Goal: Information Seeking & Learning: Learn about a topic

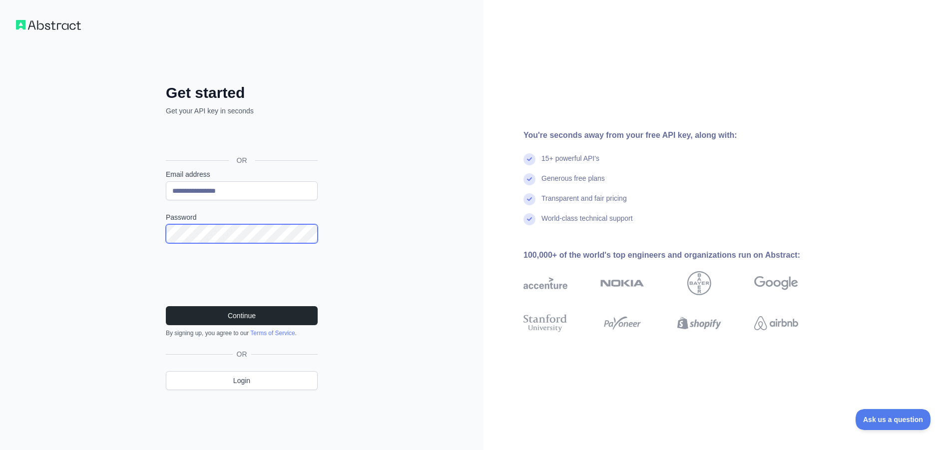
click at [156, 234] on div "**********" at bounding box center [242, 245] width 192 height 322
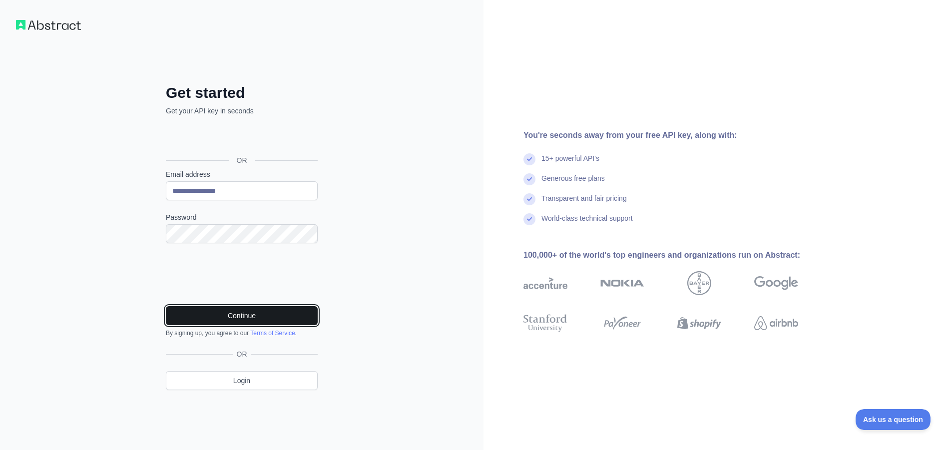
click at [242, 315] on button "Continue" at bounding box center [242, 315] width 152 height 19
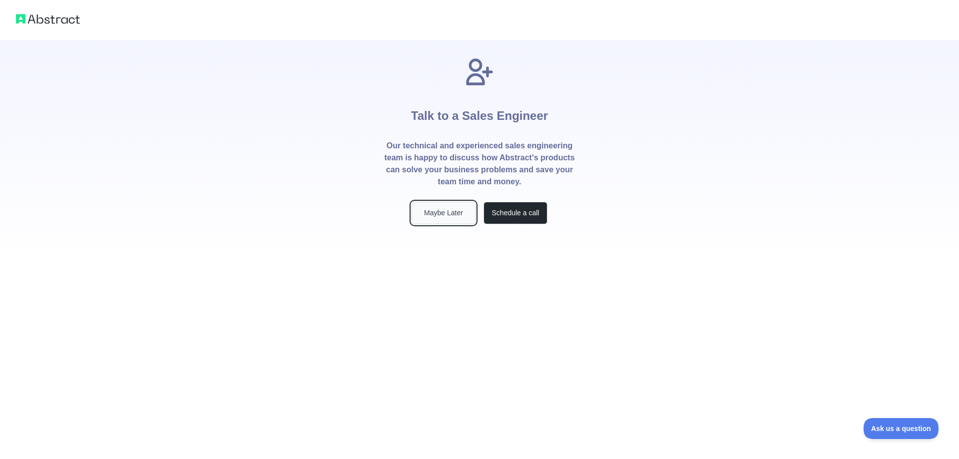
click at [443, 211] on button "Maybe Later" at bounding box center [444, 213] width 64 height 22
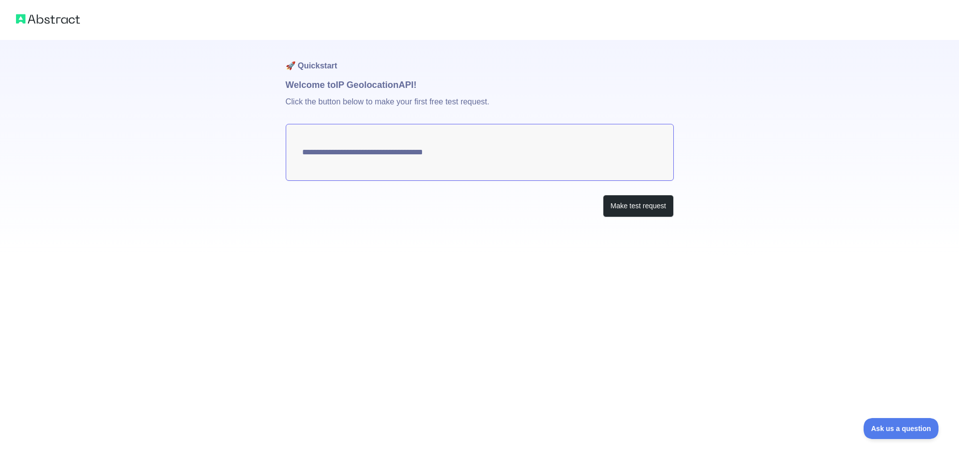
type textarea "**********"
click at [630, 204] on button "Make test request" at bounding box center [638, 206] width 70 height 22
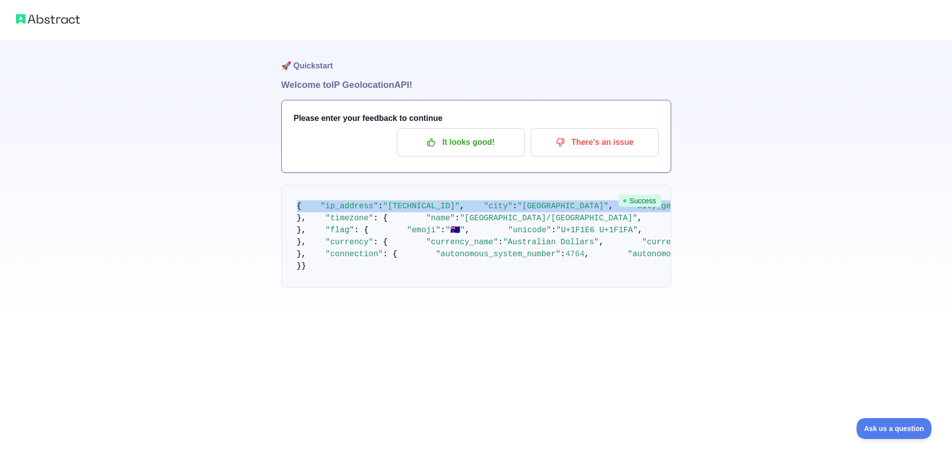
drag, startPoint x: 297, startPoint y: 207, endPoint x: 379, endPoint y: 328, distance: 146.1
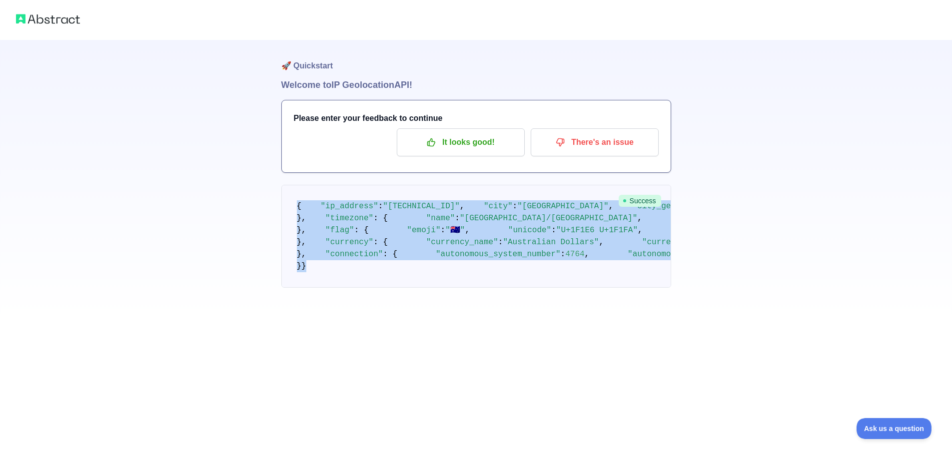
click at [315, 288] on pre "{ "ip_address" : "[TECHNICAL_ID]" , "city" : "[GEOGRAPHIC_DATA]" , "city_geonam…" at bounding box center [476, 236] width 390 height 103
copy code "{ "lo_ipsumdo" : "291.882.815.707" , "sita" : "Consec" , "adip_elitsed_do" : 74…"
click at [165, 207] on div "🚀 Quickstart Welcome to IP Geolocation API! Please enter your feedback to conti…" at bounding box center [476, 164] width 952 height 328
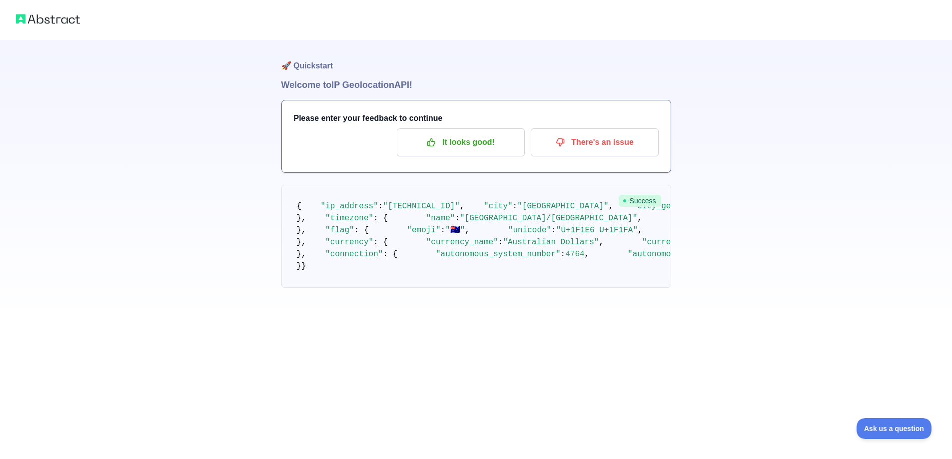
scroll to position [150, 0]
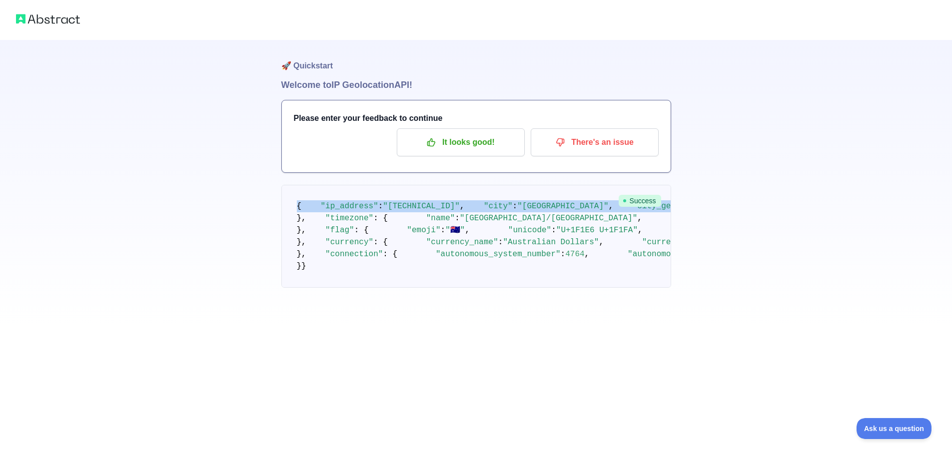
drag, startPoint x: 298, startPoint y: 56, endPoint x: 388, endPoint y: 175, distance: 149.8
click at [314, 288] on pre "{ "ip_address" : "[TECHNICAL_ID]" , "city" : "[GEOGRAPHIC_DATA]" , "city_geonam…" at bounding box center [476, 236] width 390 height 103
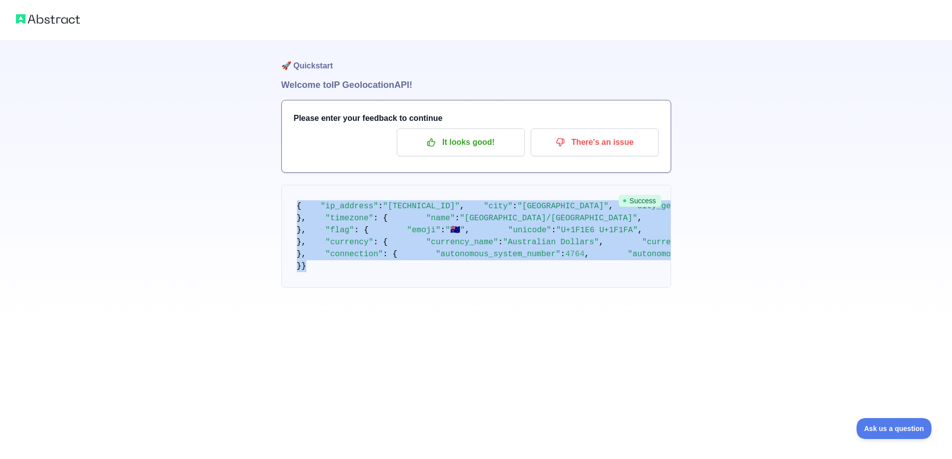
copy code "{ "lo_ipsumdo" : "291.882.815.707" , "sita" : "Consec" , "adip_elitsed_do" : 74…"
click at [710, 249] on div "🚀 Quickstart Welcome to IP Geolocation API! Please enter your feedback to conti…" at bounding box center [476, 164] width 952 height 328
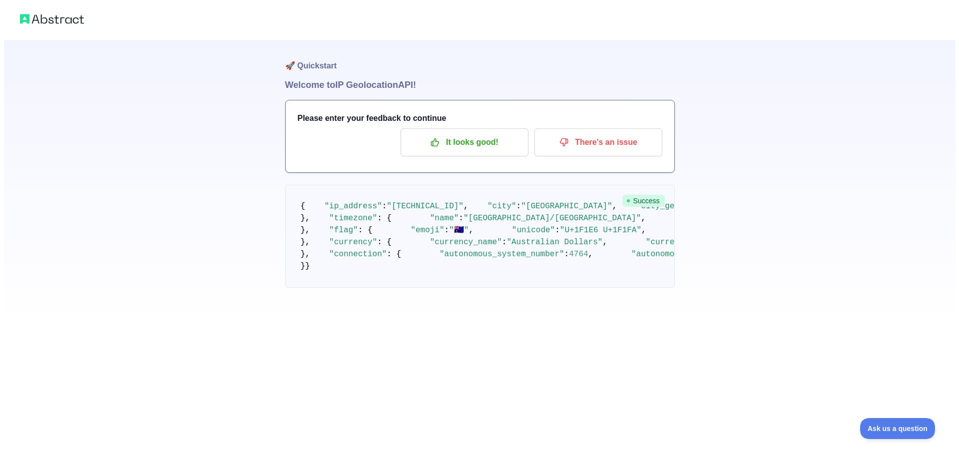
scroll to position [0, 0]
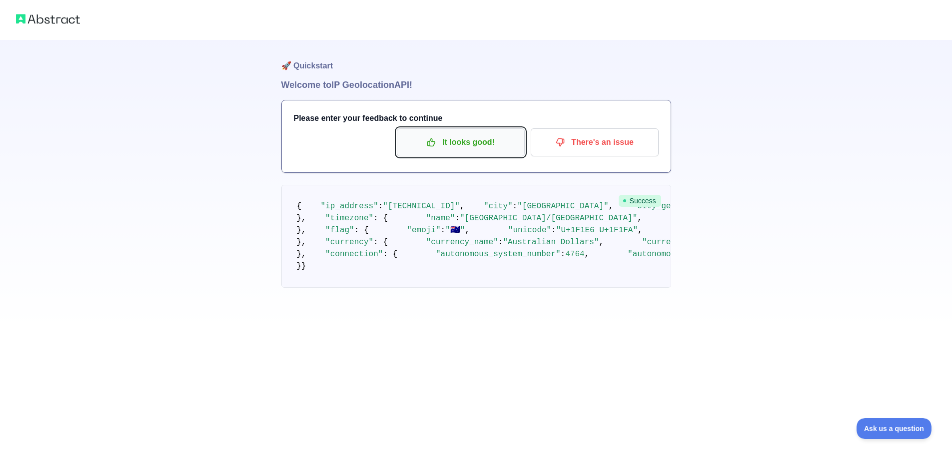
click at [449, 139] on p "It looks good!" at bounding box center [460, 142] width 113 height 17
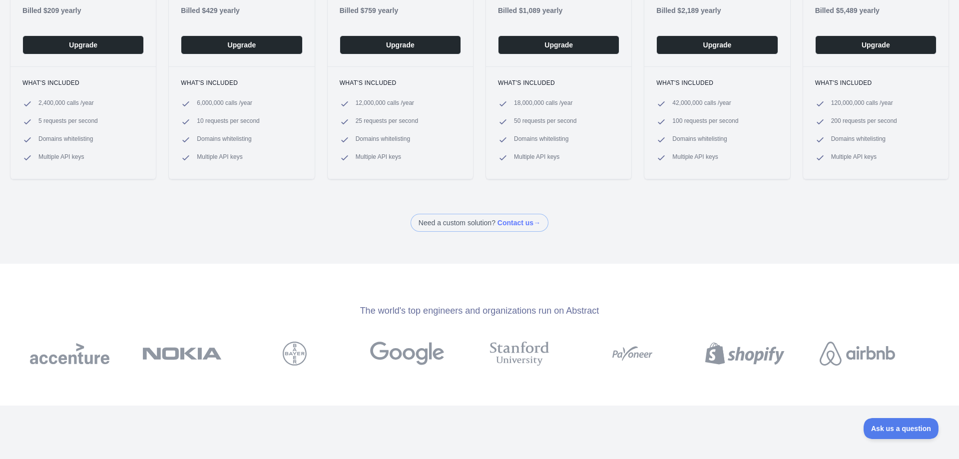
scroll to position [135, 0]
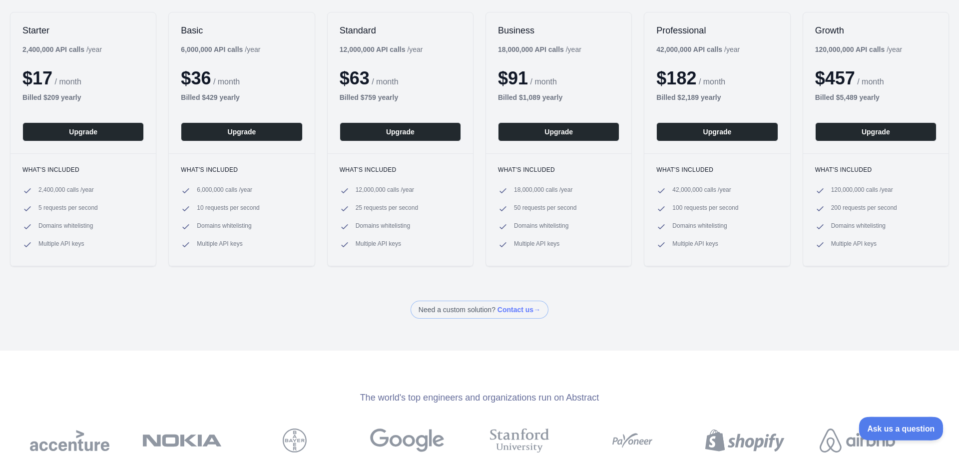
click at [882, 425] on span "Ask us a question" at bounding box center [896, 427] width 75 height 7
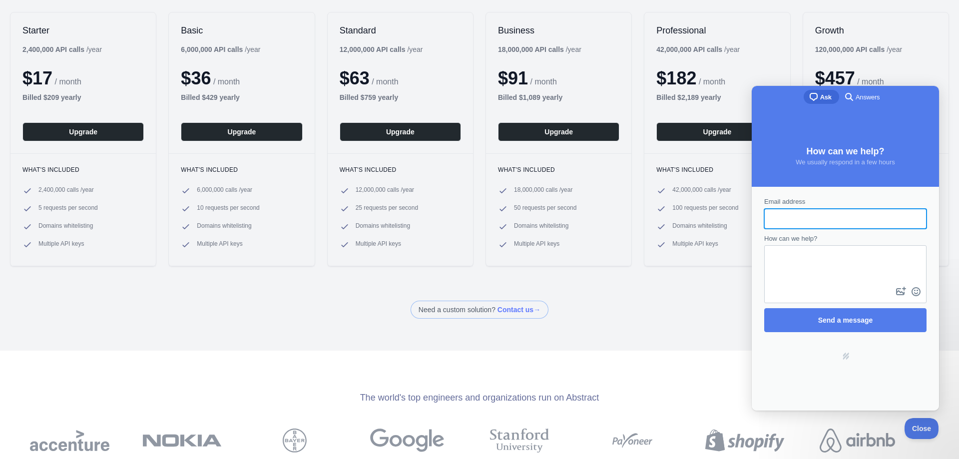
scroll to position [0, 0]
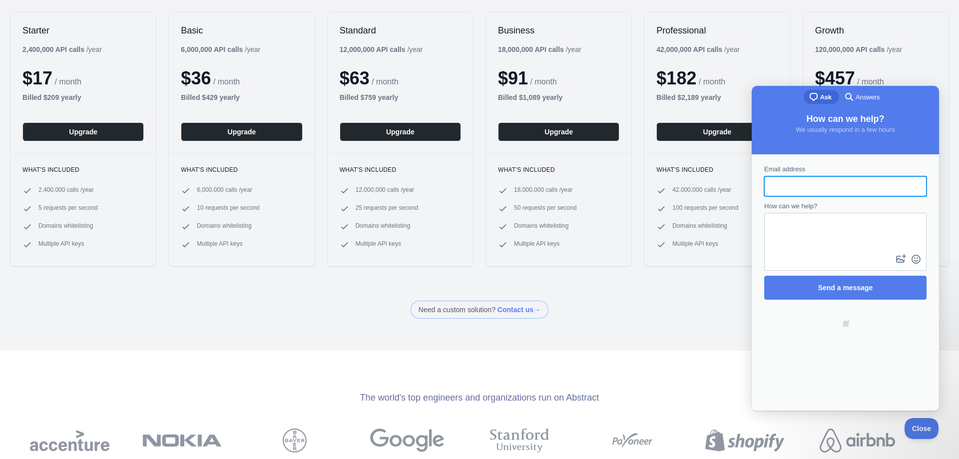
click at [325, 280] on div "Back Upgrade your plan Plans for the IP Geolocation API Monthly Annually - Get …" at bounding box center [479, 94] width 959 height 450
click at [790, 60] on div "Starter 2,400,000 API calls / year $ 17 / month Billed $ 209 yearly Upgrade Wha…" at bounding box center [479, 139] width 959 height 275
click at [696, 376] on div "The world's top engineers and organizations run on Abstract" at bounding box center [479, 422] width 959 height 142
click at [779, 342] on div "Powered by Help Scout hs-logo" at bounding box center [845, 324] width 181 height 38
click at [913, 108] on div "chat-square Ask search-medium Answers" at bounding box center [845, 98] width 187 height 24
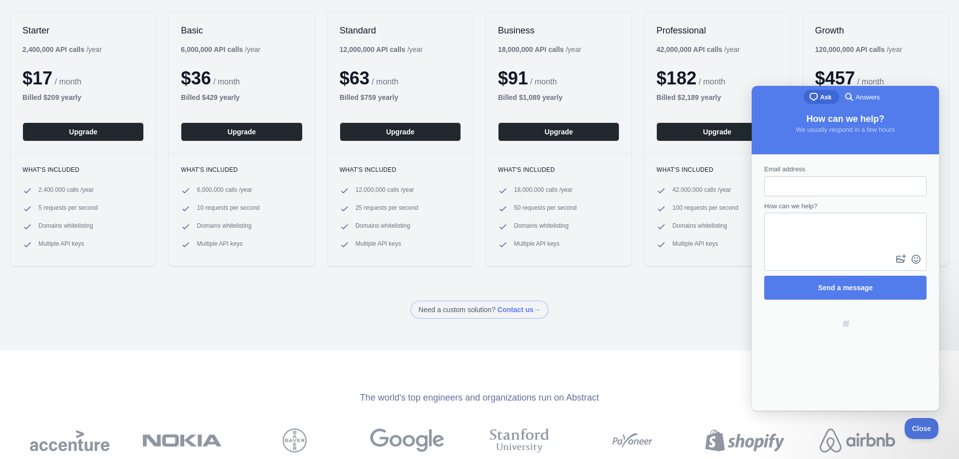
click at [862, 97] on span "Answers" at bounding box center [868, 97] width 24 height 10
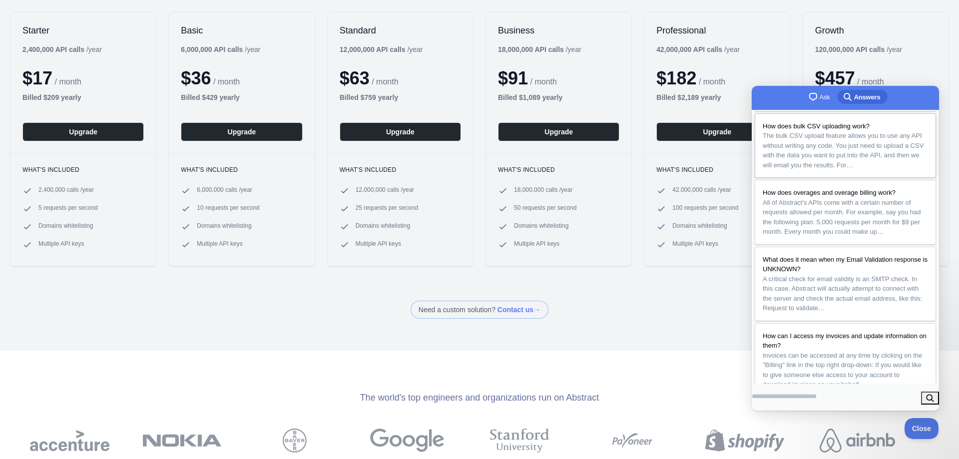
scroll to position [150, 0]
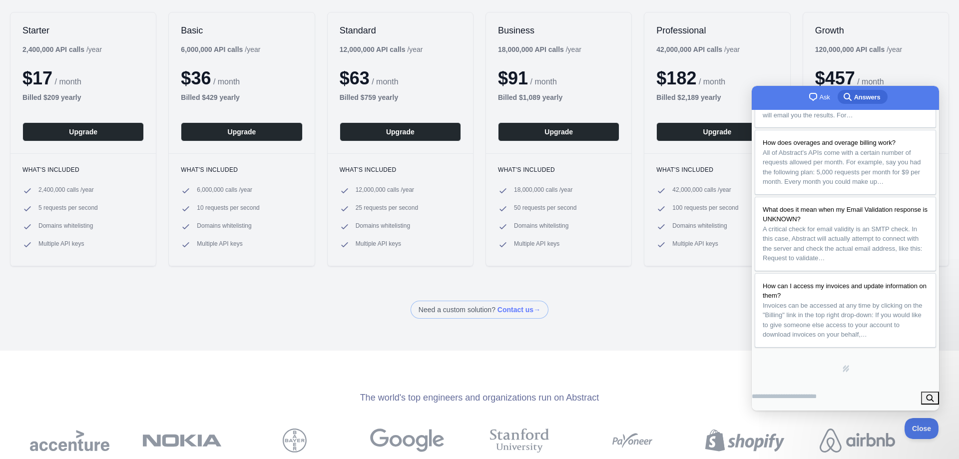
click at [817, 399] on input "Search Doc articles" at bounding box center [784, 397] width 65 height 18
type input "**********"
click button "search" at bounding box center [930, 396] width 18 height 13
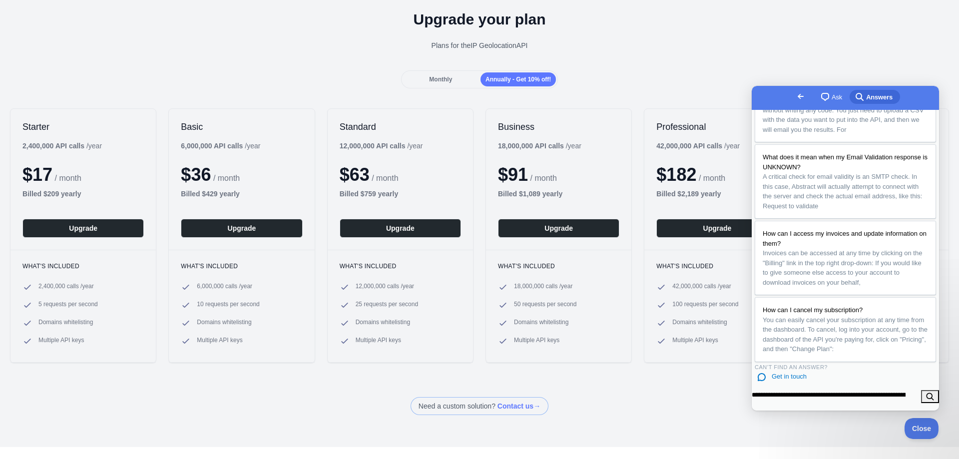
scroll to position [0, 0]
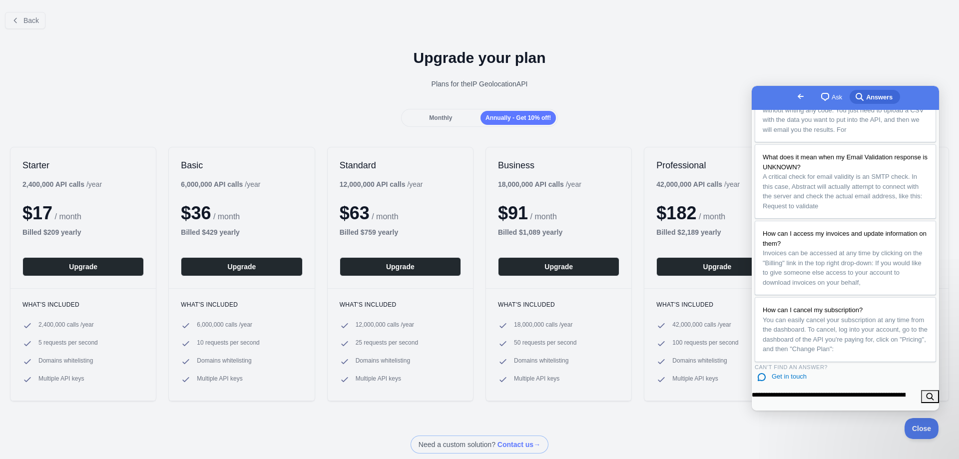
drag, startPoint x: 684, startPoint y: 48, endPoint x: 691, endPoint y: 57, distance: 11.0
click at [684, 48] on div "Upgrade your plan Plans for the IP Geolocation API" at bounding box center [479, 73] width 959 height 72
click at [919, 430] on span "Close" at bounding box center [919, 427] width 34 height 7
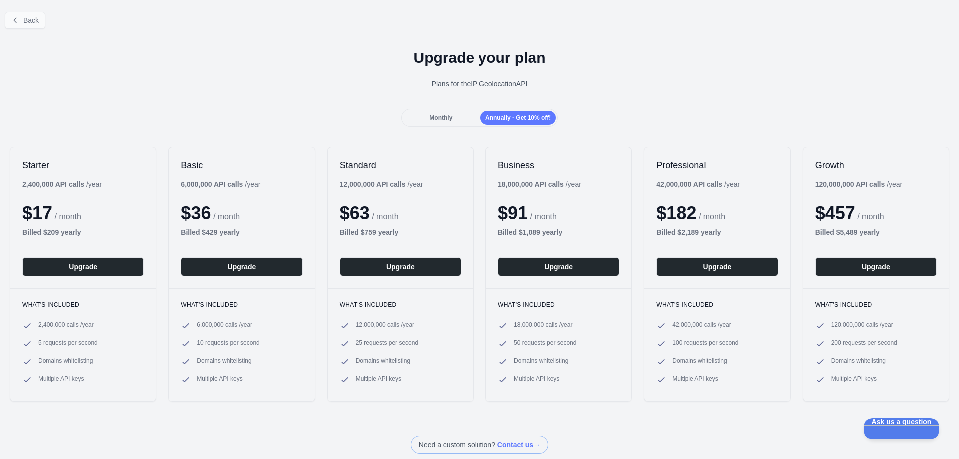
click at [25, 21] on span "Back" at bounding box center [30, 20] width 15 height 8
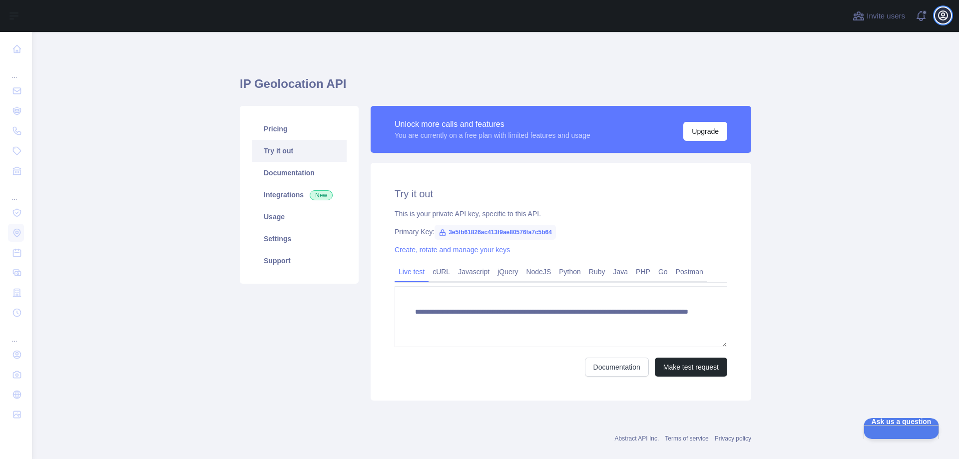
click at [944, 12] on icon "button" at bounding box center [943, 15] width 12 height 12
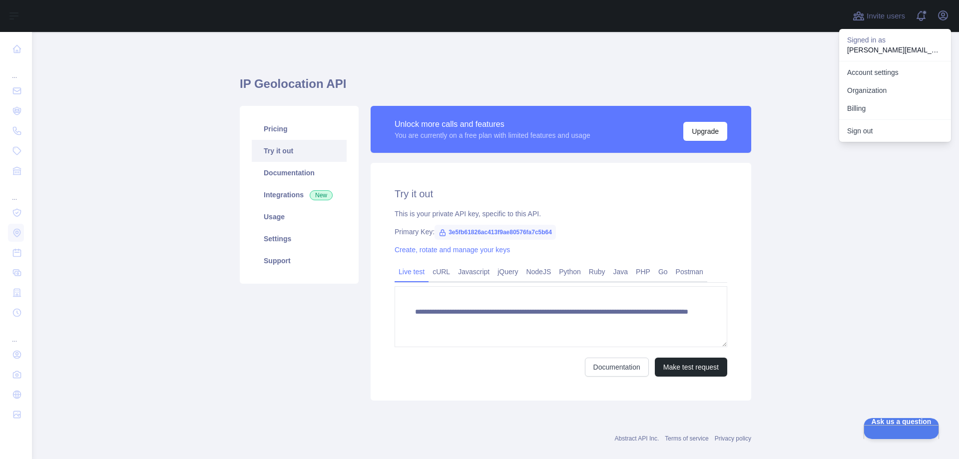
click at [213, 186] on main "**********" at bounding box center [495, 245] width 927 height 427
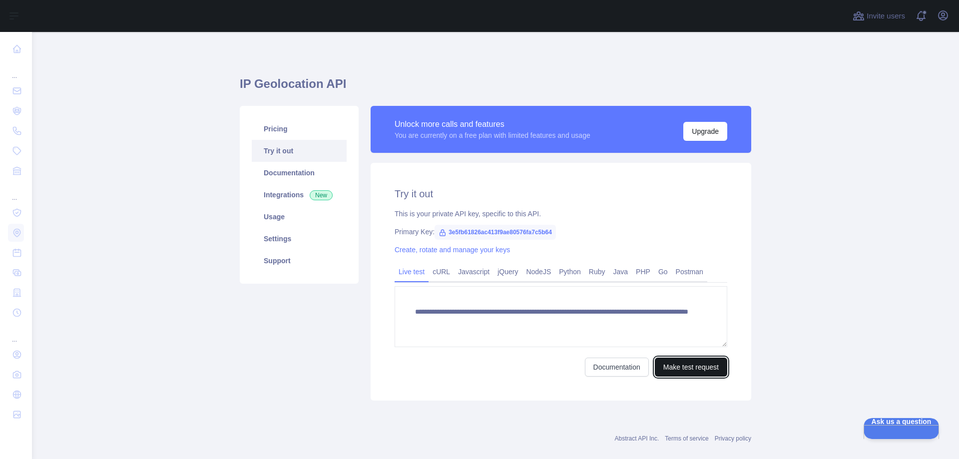
click at [679, 368] on button "Make test request" at bounding box center [691, 367] width 72 height 19
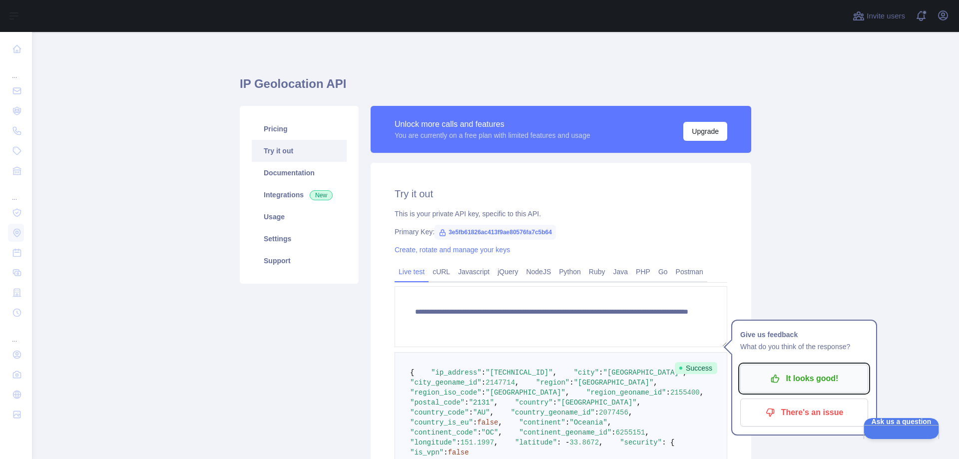
click at [808, 379] on p "It looks good!" at bounding box center [804, 378] width 113 height 17
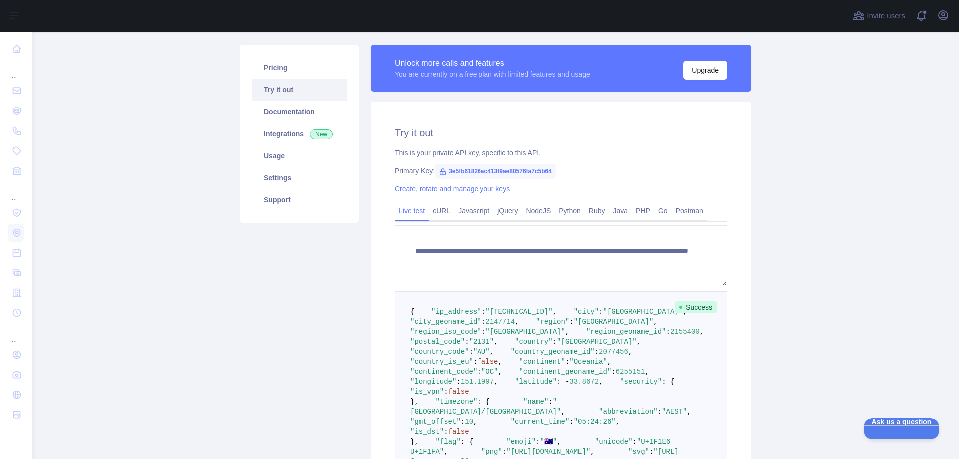
scroll to position [50, 0]
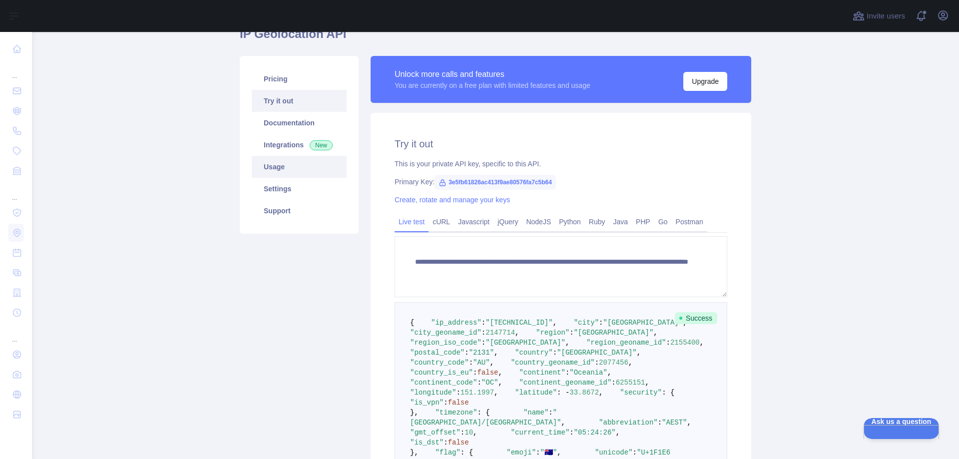
click at [271, 166] on link "Usage" at bounding box center [299, 167] width 95 height 22
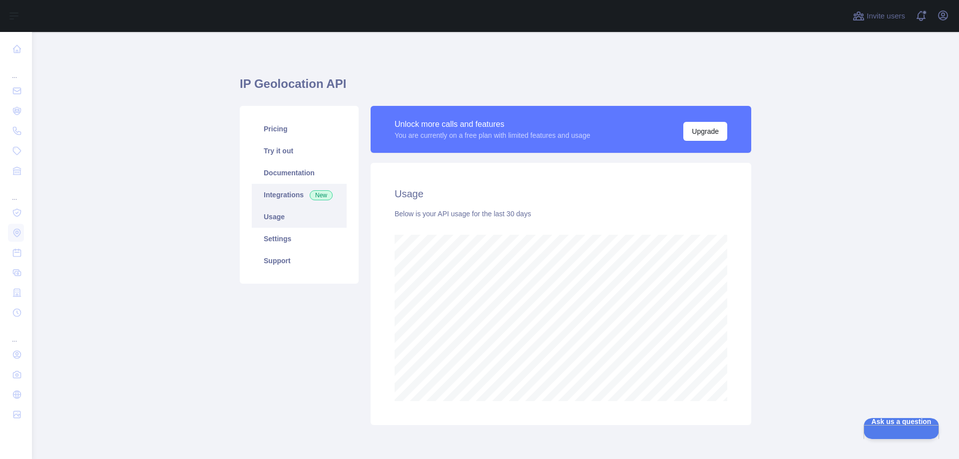
click at [279, 195] on link "Integrations New" at bounding box center [299, 195] width 95 height 22
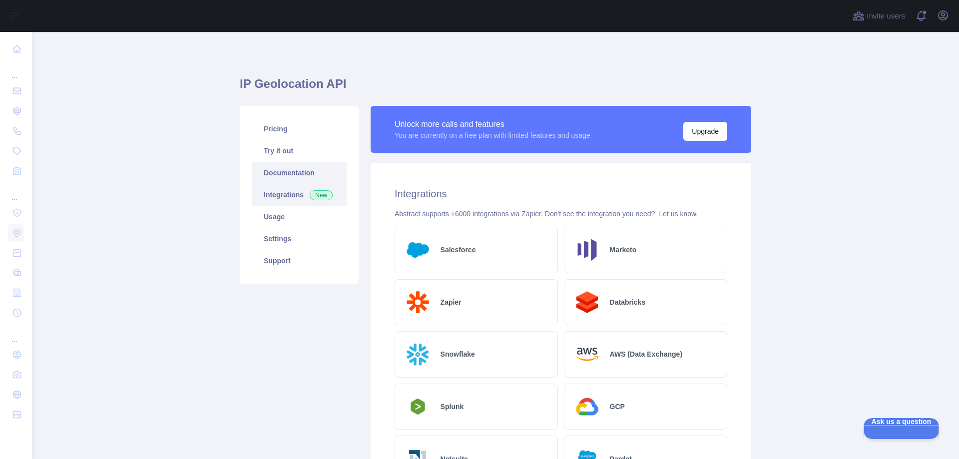
click at [279, 172] on link "Documentation" at bounding box center [299, 173] width 95 height 22
click at [271, 237] on link "Settings" at bounding box center [299, 239] width 95 height 22
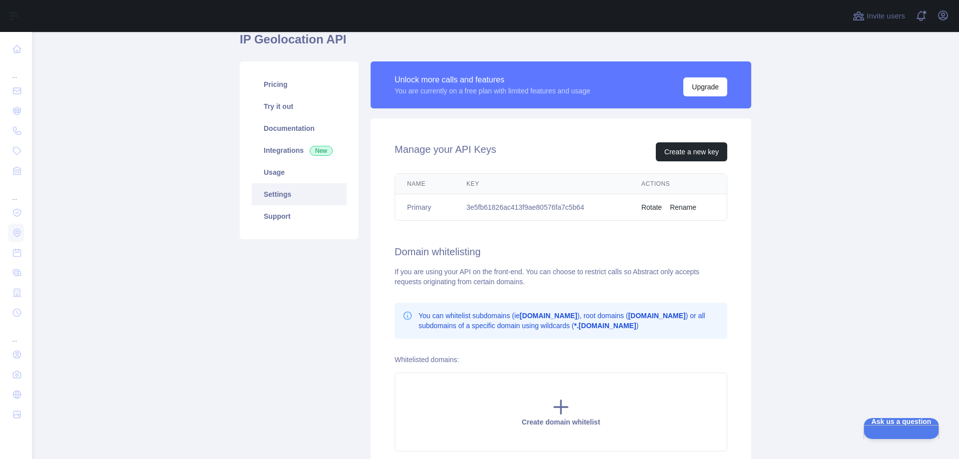
scroll to position [35, 0]
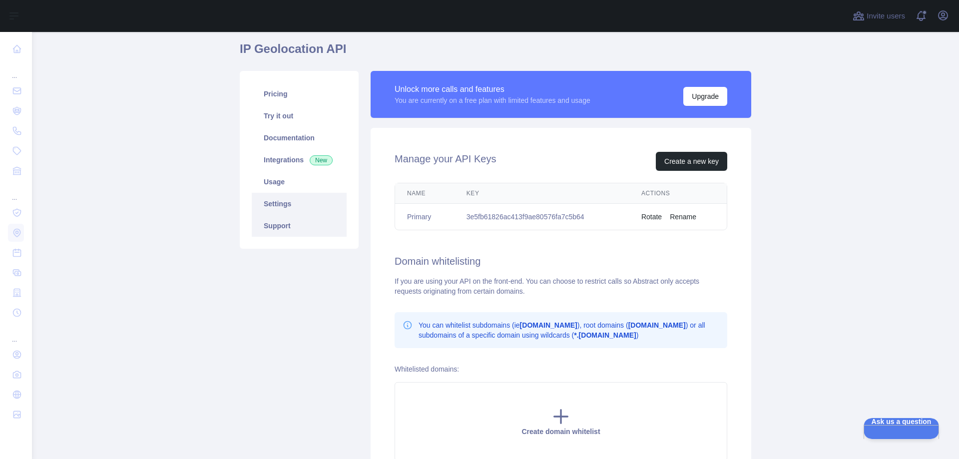
click at [266, 226] on link "Support" at bounding box center [299, 226] width 95 height 22
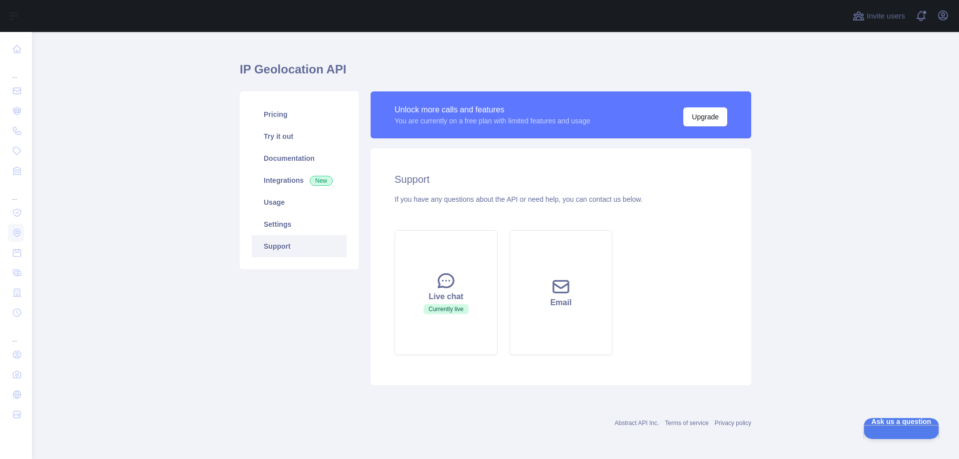
scroll to position [14, 0]
click at [270, 115] on link "Pricing" at bounding box center [299, 114] width 95 height 22
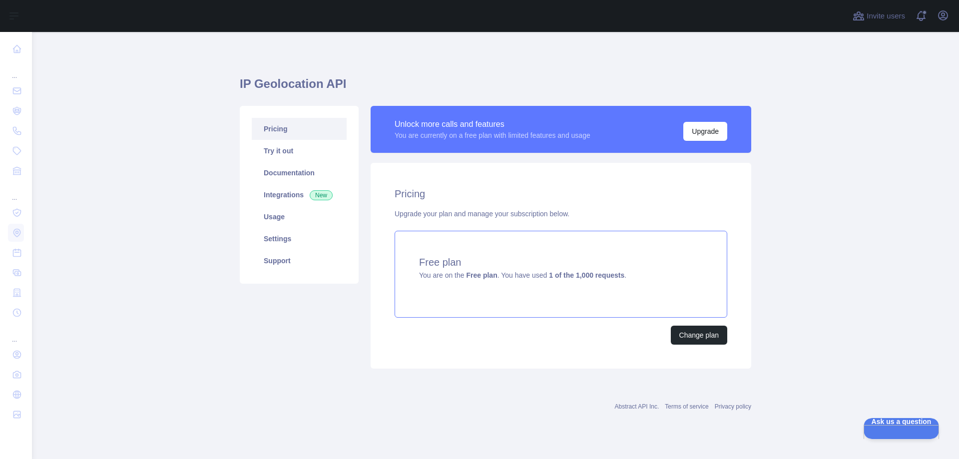
click at [537, 271] on span "You are on the Free plan . You have used 1 of the 1,000 requests ." at bounding box center [522, 275] width 207 height 8
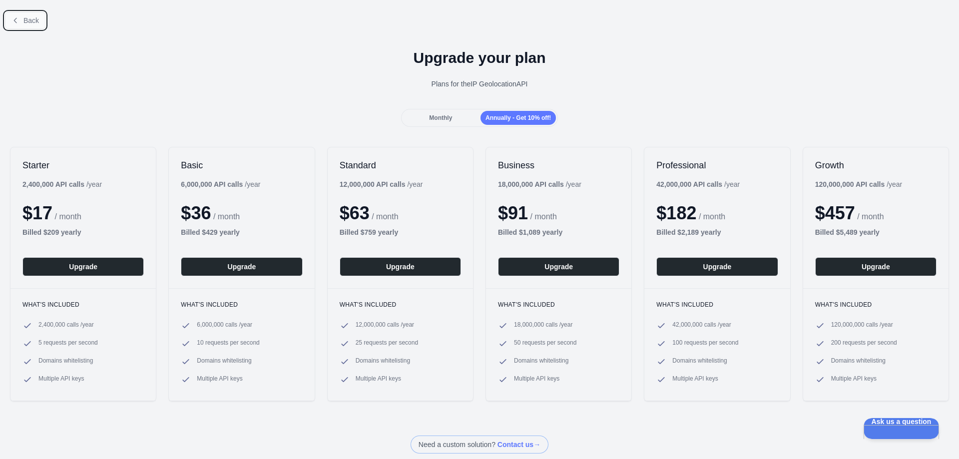
click at [24, 19] on span "Back" at bounding box center [30, 20] width 15 height 8
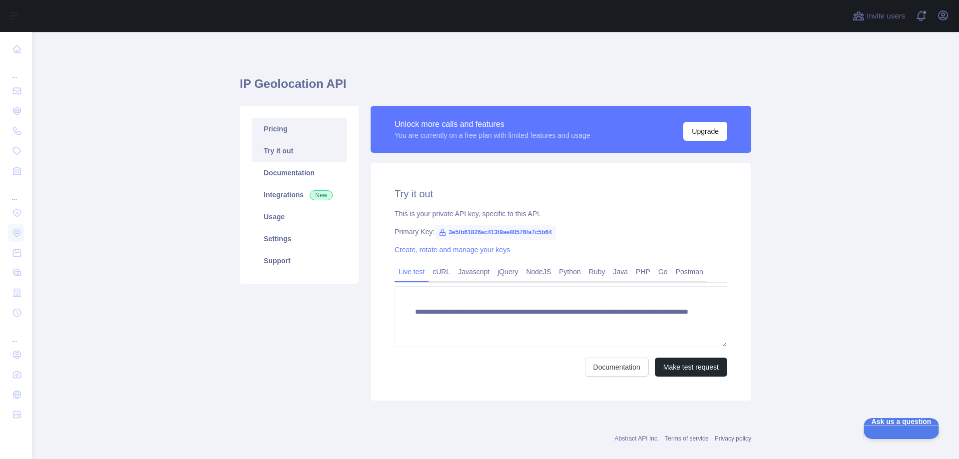
click at [275, 125] on link "Pricing" at bounding box center [299, 129] width 95 height 22
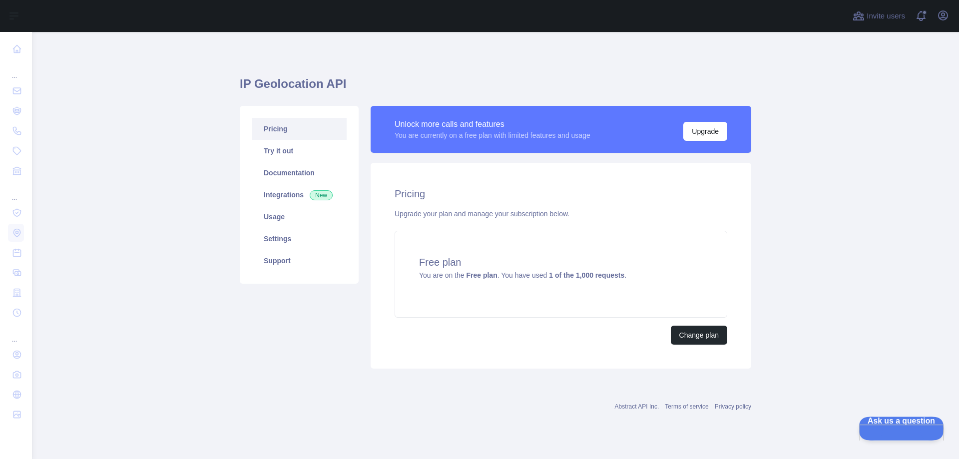
click at [889, 424] on span "Ask us a question" at bounding box center [896, 420] width 75 height 7
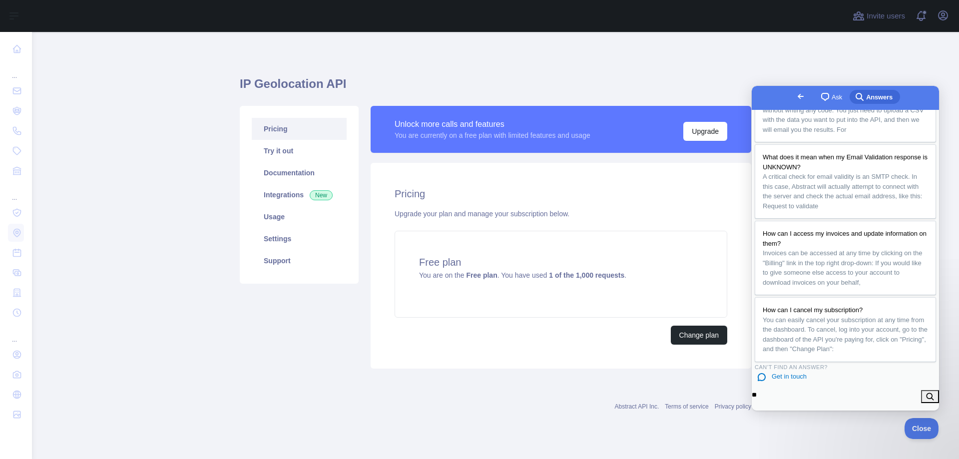
type input "*"
type input "**********"
click at [921, 390] on button "search" at bounding box center [930, 396] width 18 height 13
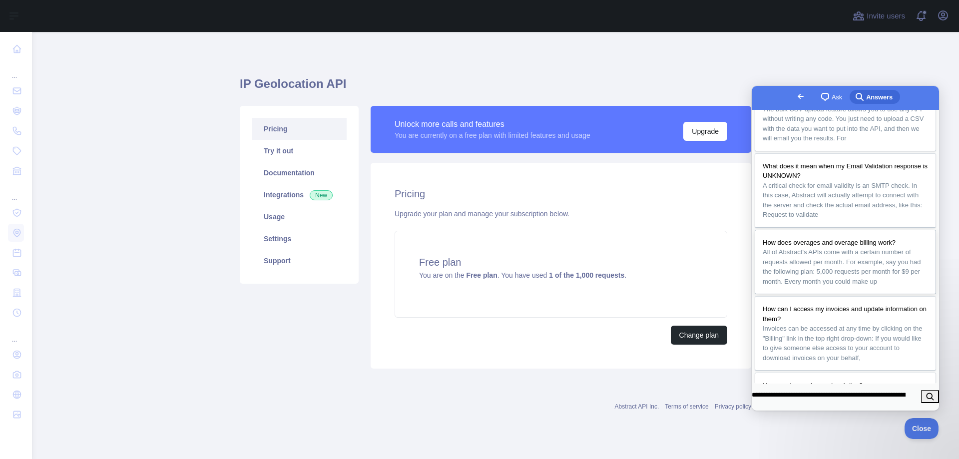
scroll to position [0, 0]
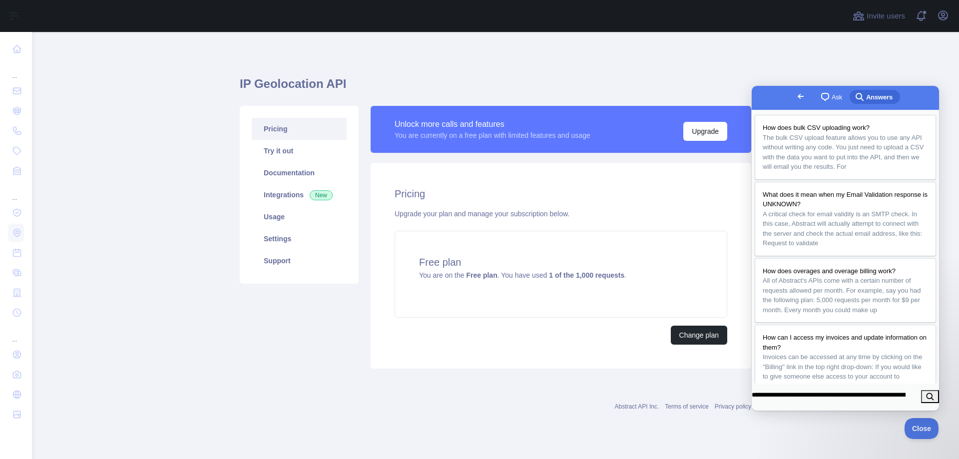
click at [832, 93] on span "Ask" at bounding box center [837, 97] width 10 height 10
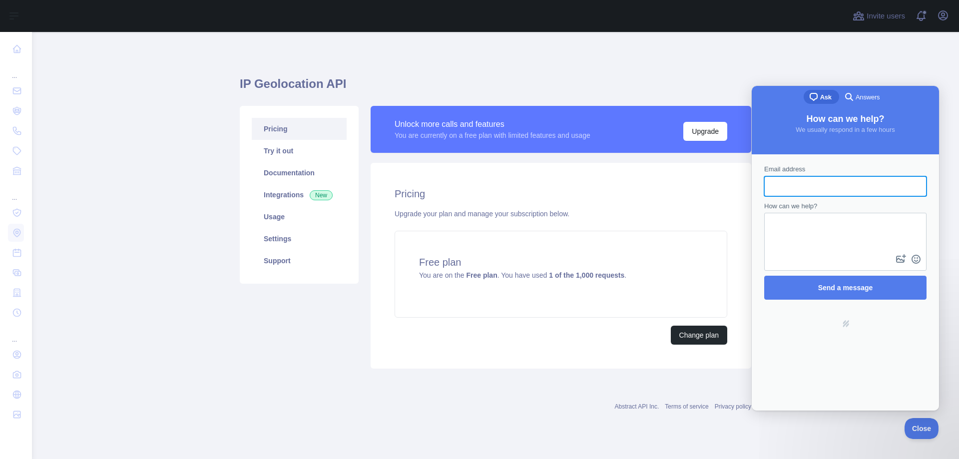
click at [803, 185] on input "Email address" at bounding box center [845, 186] width 146 height 18
type input "**********"
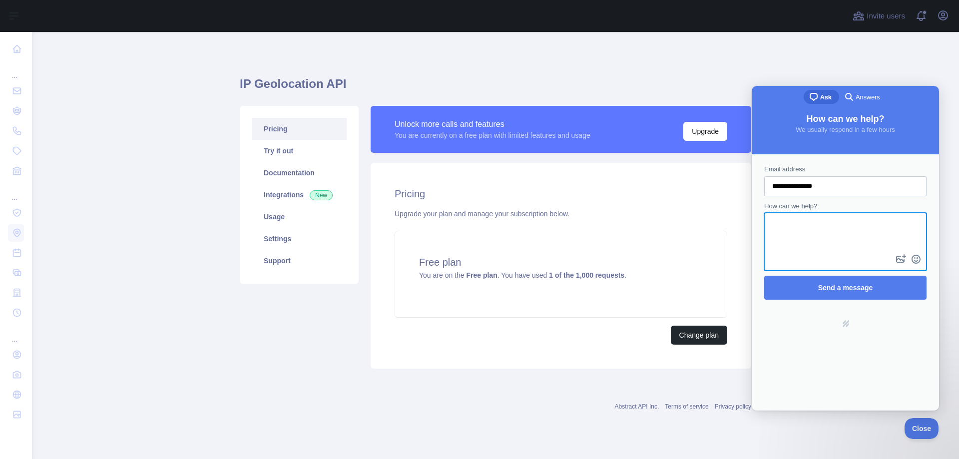
click at [803, 229] on textarea "How can we help?" at bounding box center [846, 233] width 160 height 38
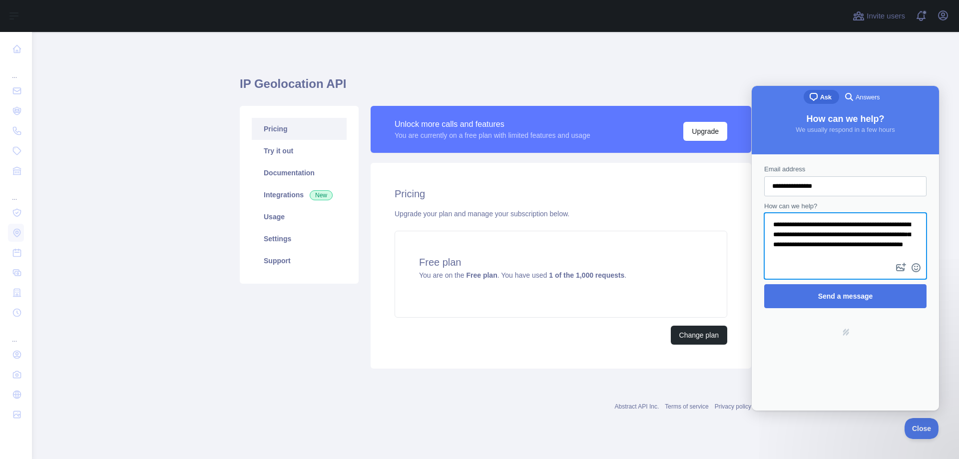
type textarea "**********"
click at [845, 297] on span "Send a message" at bounding box center [845, 296] width 55 height 8
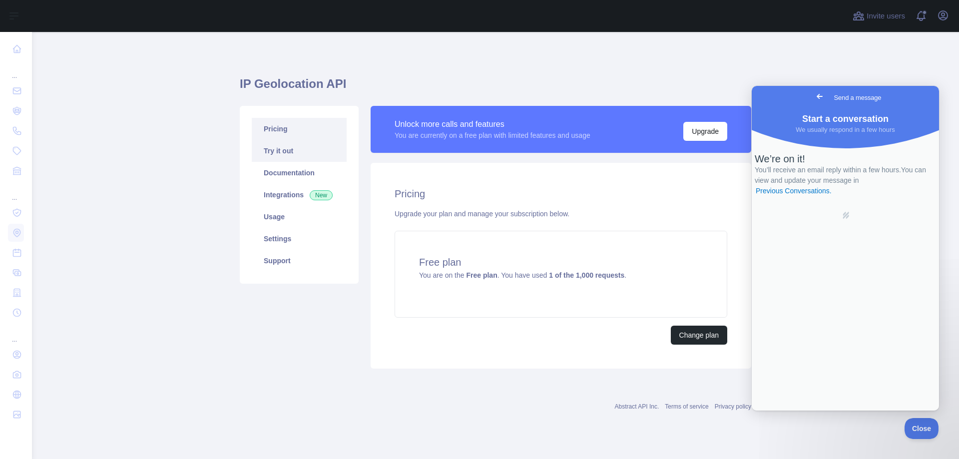
click at [271, 152] on link "Try it out" at bounding box center [299, 151] width 95 height 22
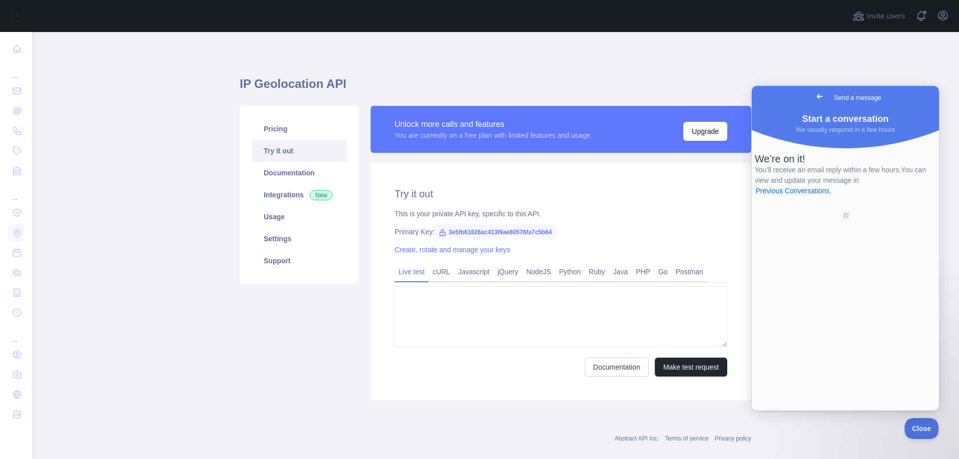
type textarea "**********"
click at [814, 98] on span "Go back" at bounding box center [820, 96] width 12 height 12
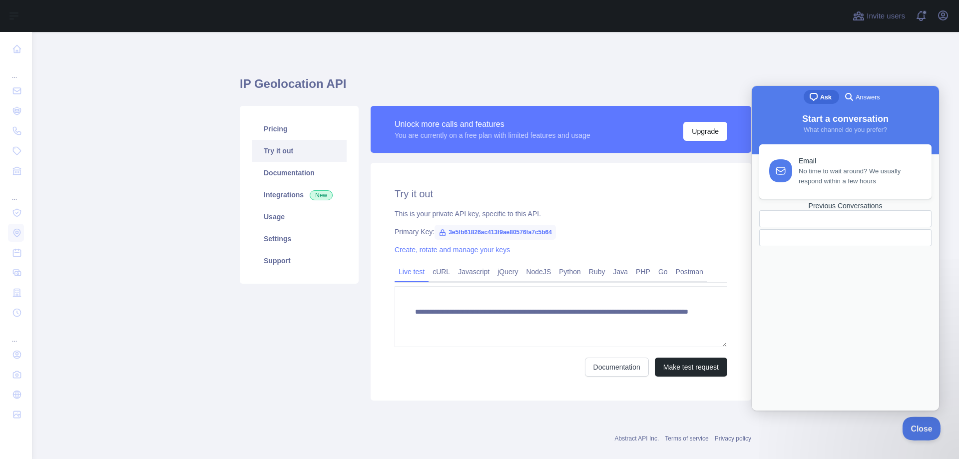
click at [923, 430] on span "Close" at bounding box center [919, 427] width 34 height 7
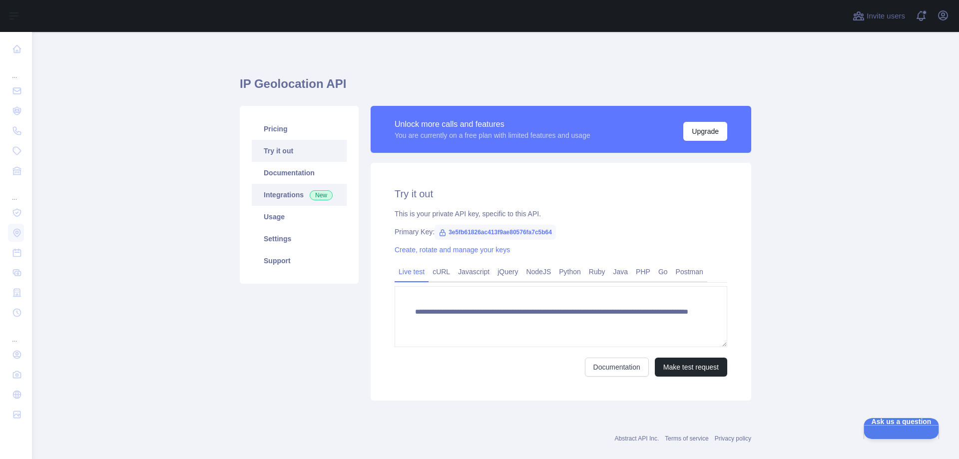
click at [270, 194] on link "Integrations New" at bounding box center [299, 195] width 95 height 22
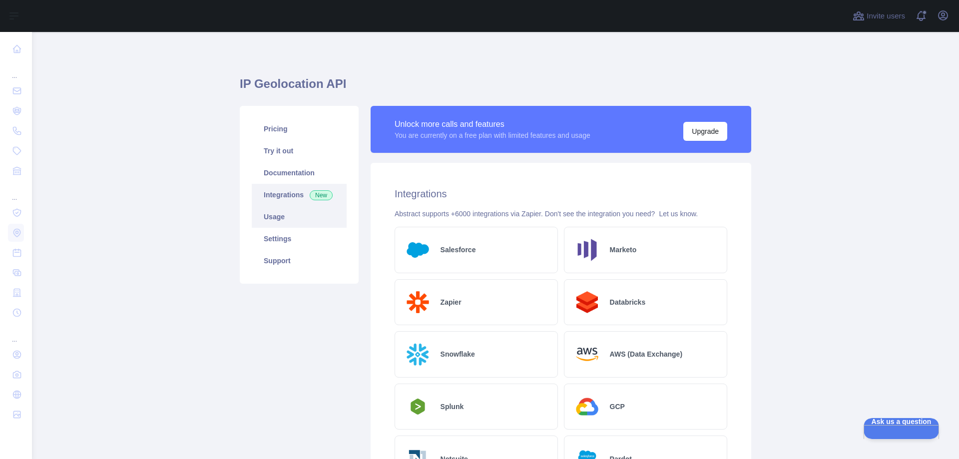
click at [267, 217] on link "Usage" at bounding box center [299, 217] width 95 height 22
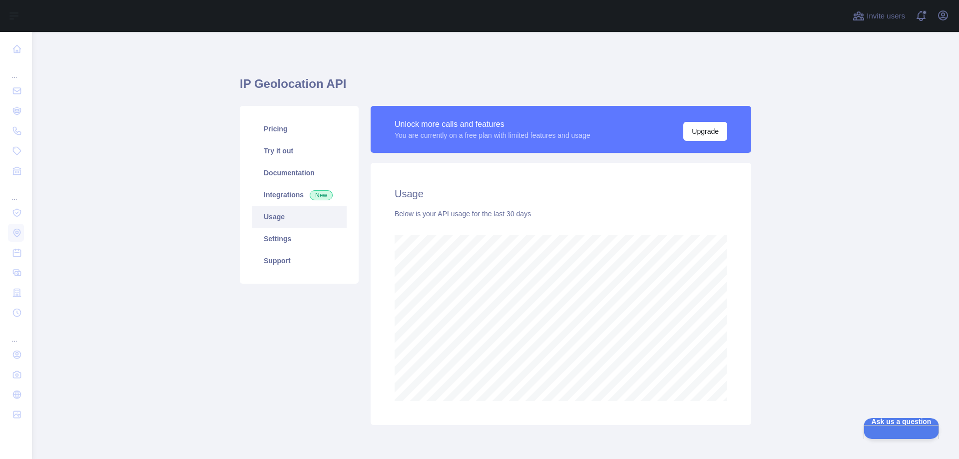
scroll to position [427, 920]
click at [276, 240] on link "Settings" at bounding box center [299, 239] width 95 height 22
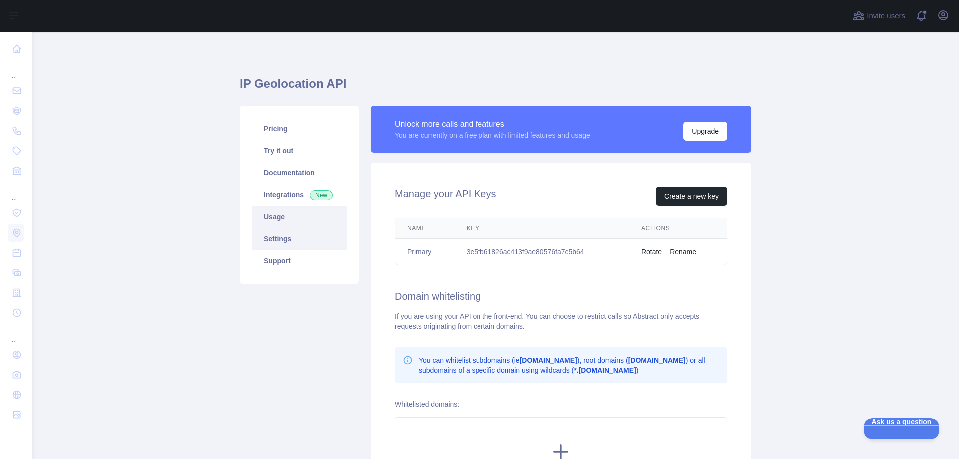
click at [271, 216] on link "Usage" at bounding box center [299, 217] width 95 height 22
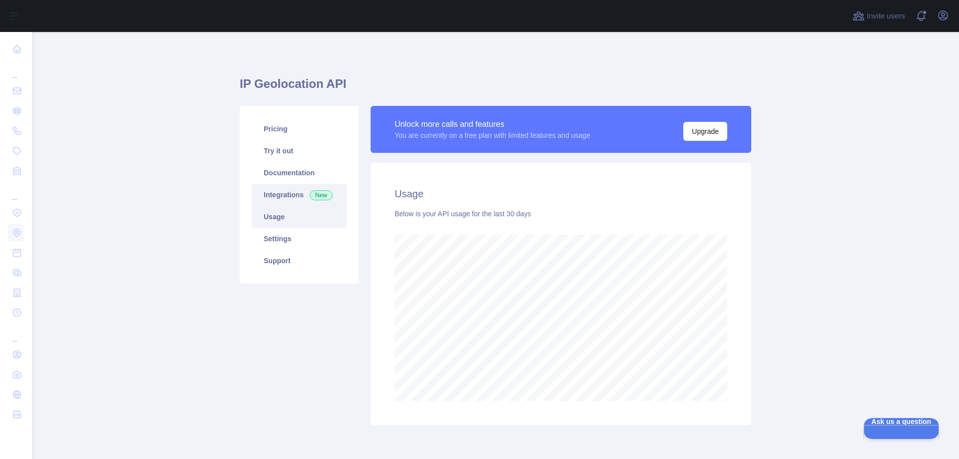
scroll to position [427, 920]
click at [278, 150] on link "Try it out" at bounding box center [299, 151] width 95 height 22
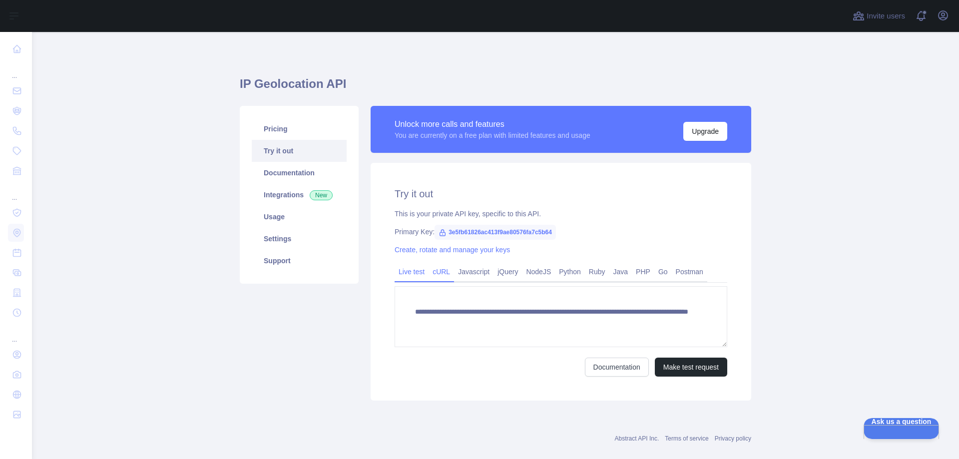
click at [437, 272] on link "cURL" at bounding box center [441, 272] width 25 height 16
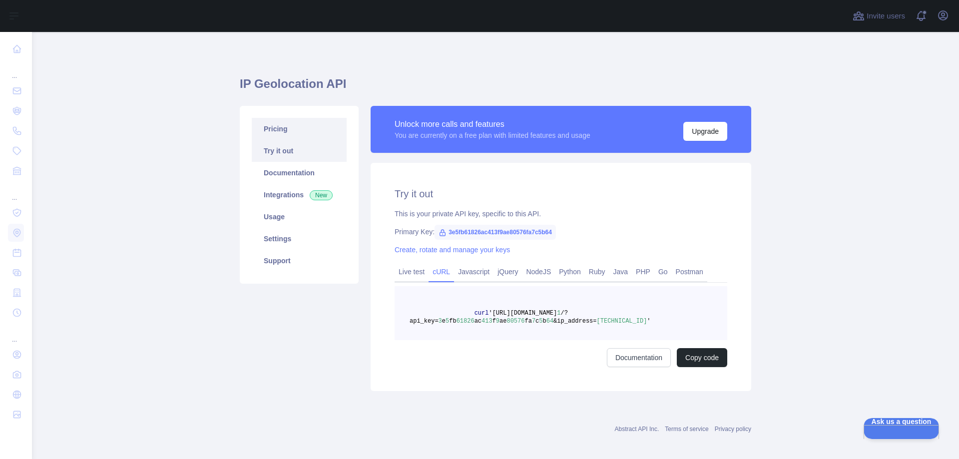
click at [274, 129] on link "Pricing" at bounding box center [299, 129] width 95 height 22
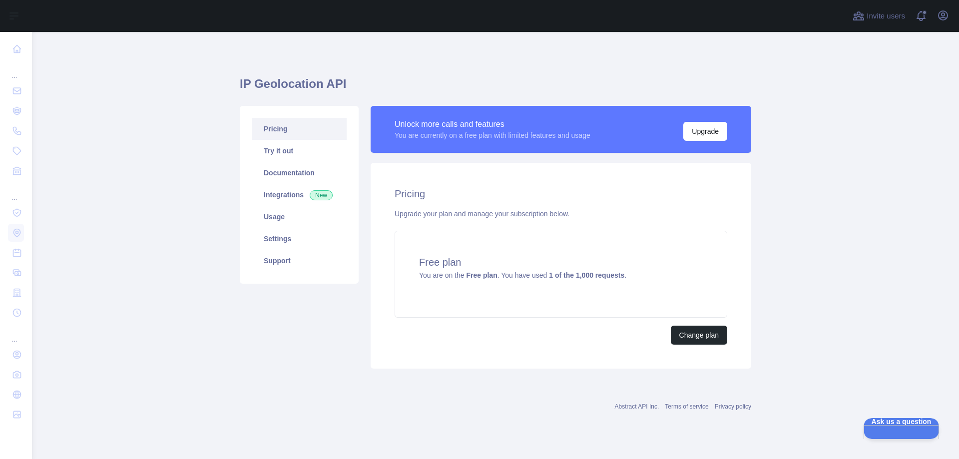
click at [789, 95] on main "IP Geolocation API Pricing Try it out Documentation Integrations New Usage Sett…" at bounding box center [495, 245] width 927 height 427
click at [789, 122] on main "IP Geolocation API Pricing Try it out Documentation Integrations New Usage Sett…" at bounding box center [495, 245] width 927 height 427
click at [173, 118] on main "IP Geolocation API Pricing Try it out Documentation Integrations New Usage Sett…" at bounding box center [495, 245] width 927 height 427
